Goal: Find contact information: Find contact information

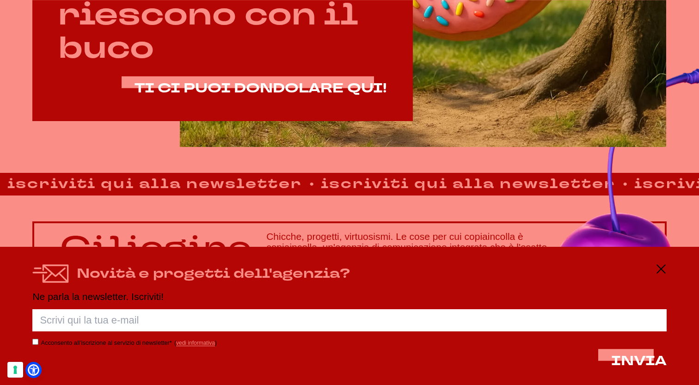
scroll to position [589, 0]
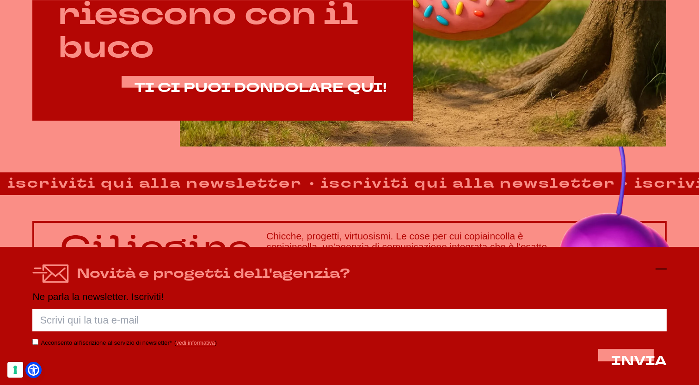
click at [666, 270] on icon at bounding box center [661, 269] width 11 height 11
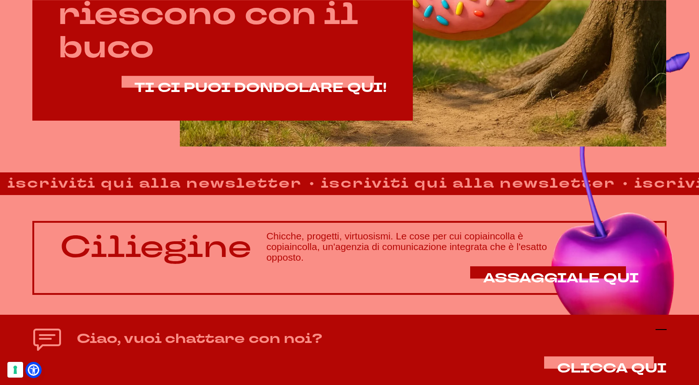
click at [665, 332] on icon at bounding box center [661, 329] width 11 height 11
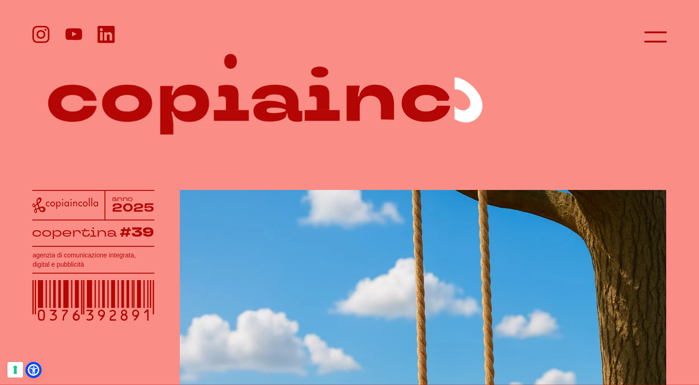
scroll to position [0, 0]
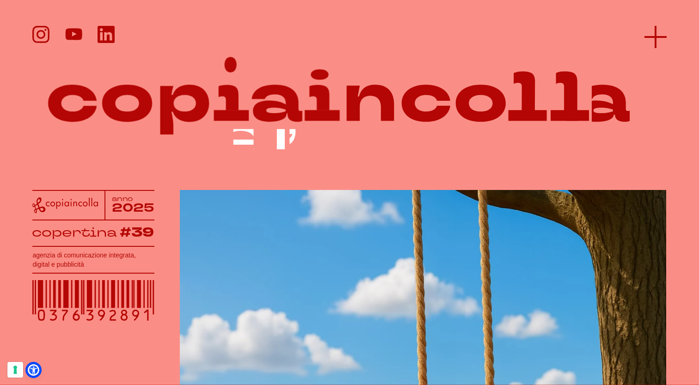
click at [659, 39] on icon at bounding box center [656, 37] width 22 height 22
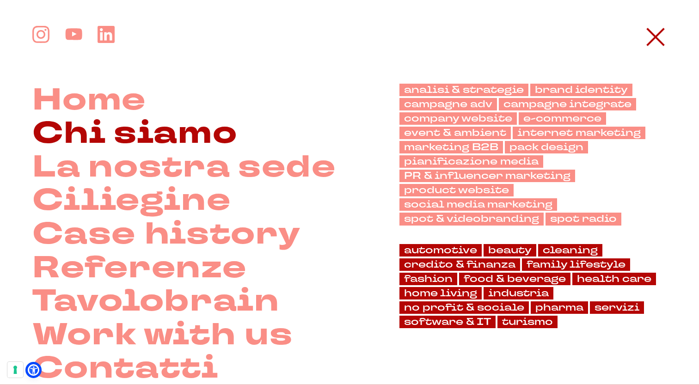
click at [157, 142] on link "Chi siamo" at bounding box center [134, 134] width 205 height 34
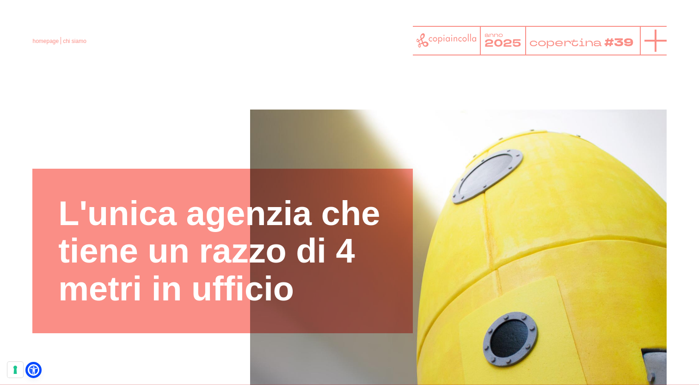
scroll to position [0, 0]
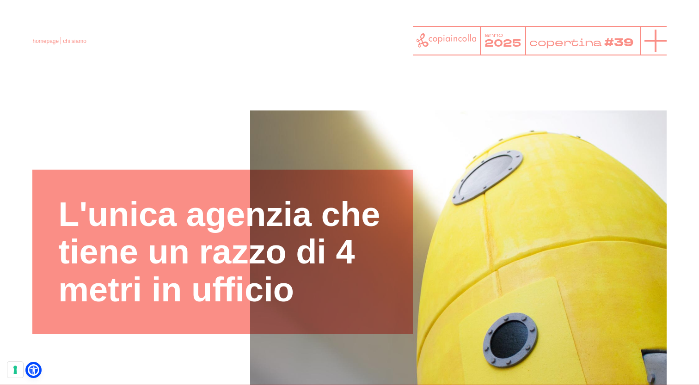
click at [653, 38] on icon at bounding box center [656, 41] width 22 height 22
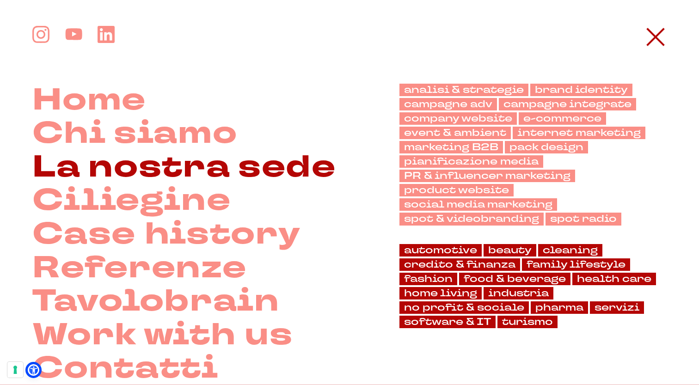
click at [166, 159] on link "La nostra sede" at bounding box center [183, 168] width 303 height 34
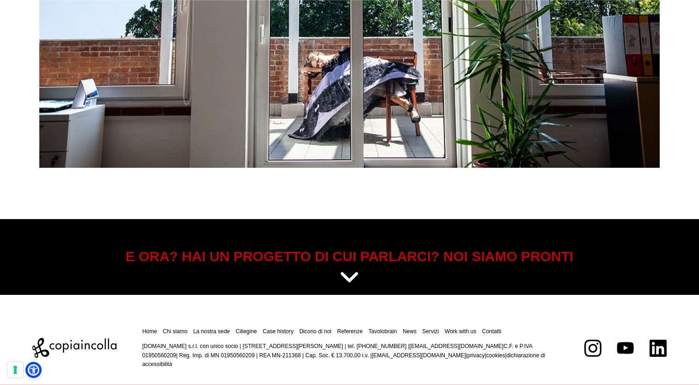
scroll to position [3761, 0]
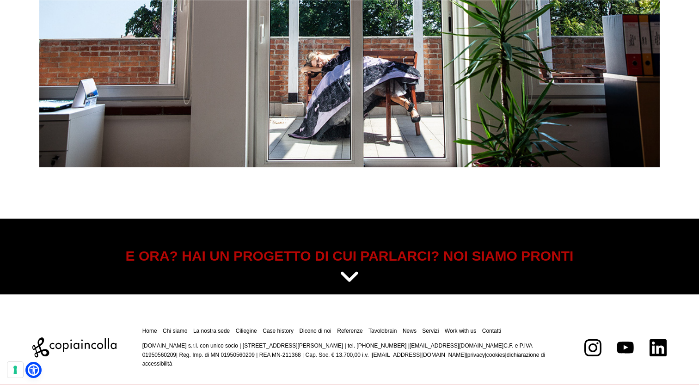
click at [594, 352] on div "Home Chi siamo La nostra sede Ciliegine Case history" at bounding box center [349, 348] width 634 height 42
click at [594, 340] on icon at bounding box center [593, 347] width 15 height 15
click at [185, 355] on p "copiaincolla.com s.r.l. con unico socio | via Bachelet, 12 | 46051 San Giorgio …" at bounding box center [350, 355] width 416 height 27
copy p "01950560209"
